Goal: Transaction & Acquisition: Book appointment/travel/reservation

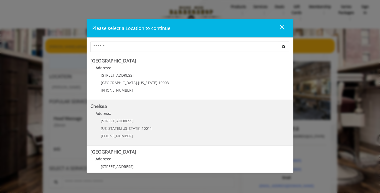
click at [191, 108] on h5 "Chelsea" at bounding box center [189, 106] width 199 height 5
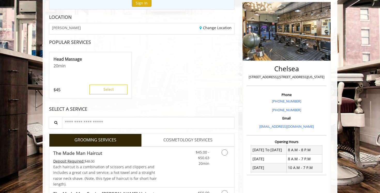
scroll to position [82, 0]
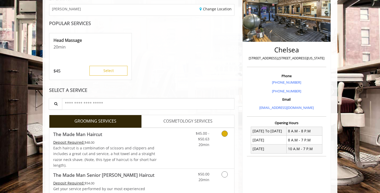
click at [187, 151] on link "Discounted Price" at bounding box center [172, 148] width 31 height 41
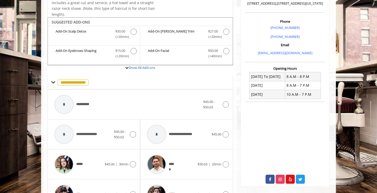
scroll to position [79, 0]
